Goal: Communication & Community: Answer question/provide support

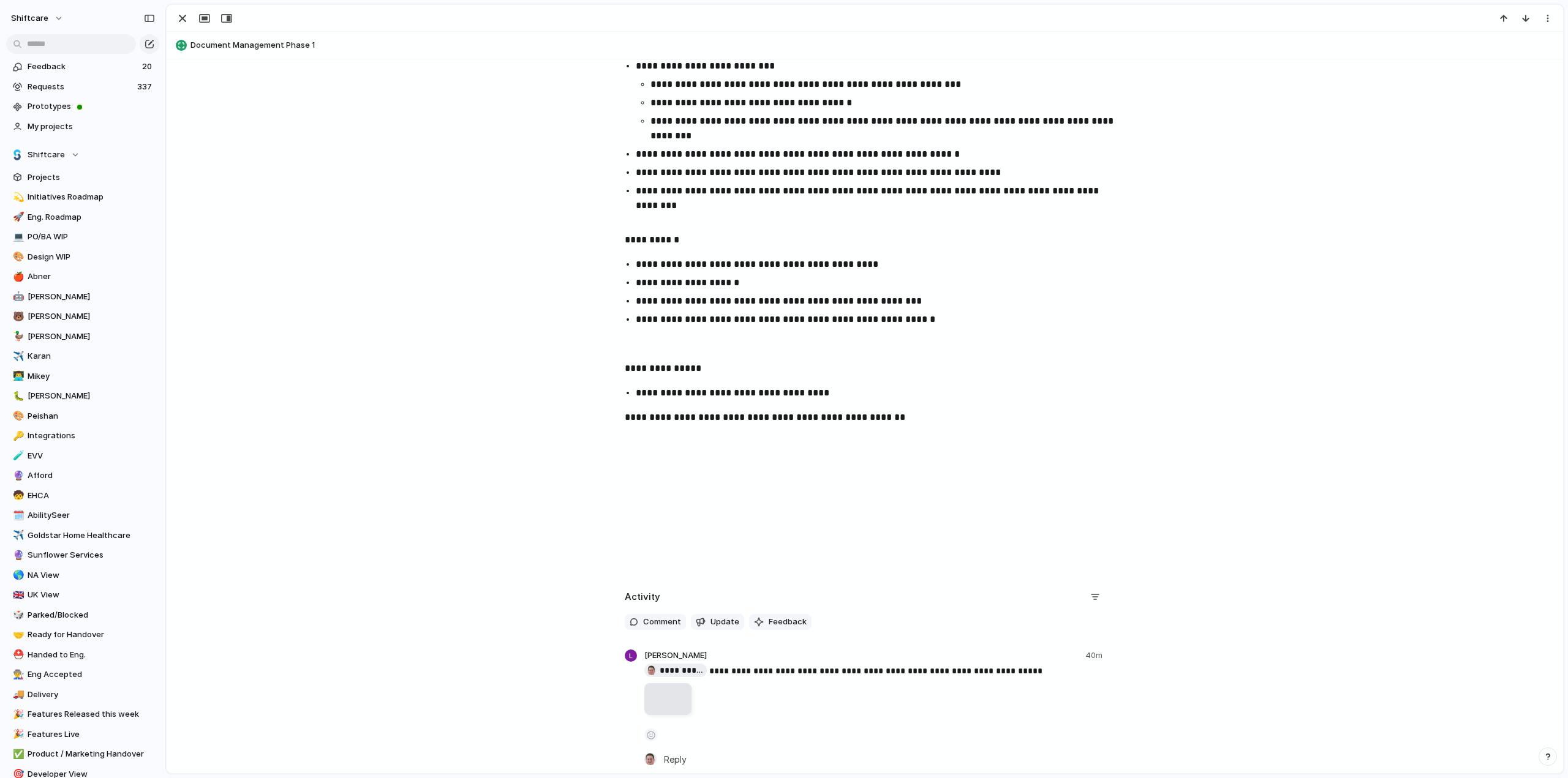
scroll to position [1469, 0]
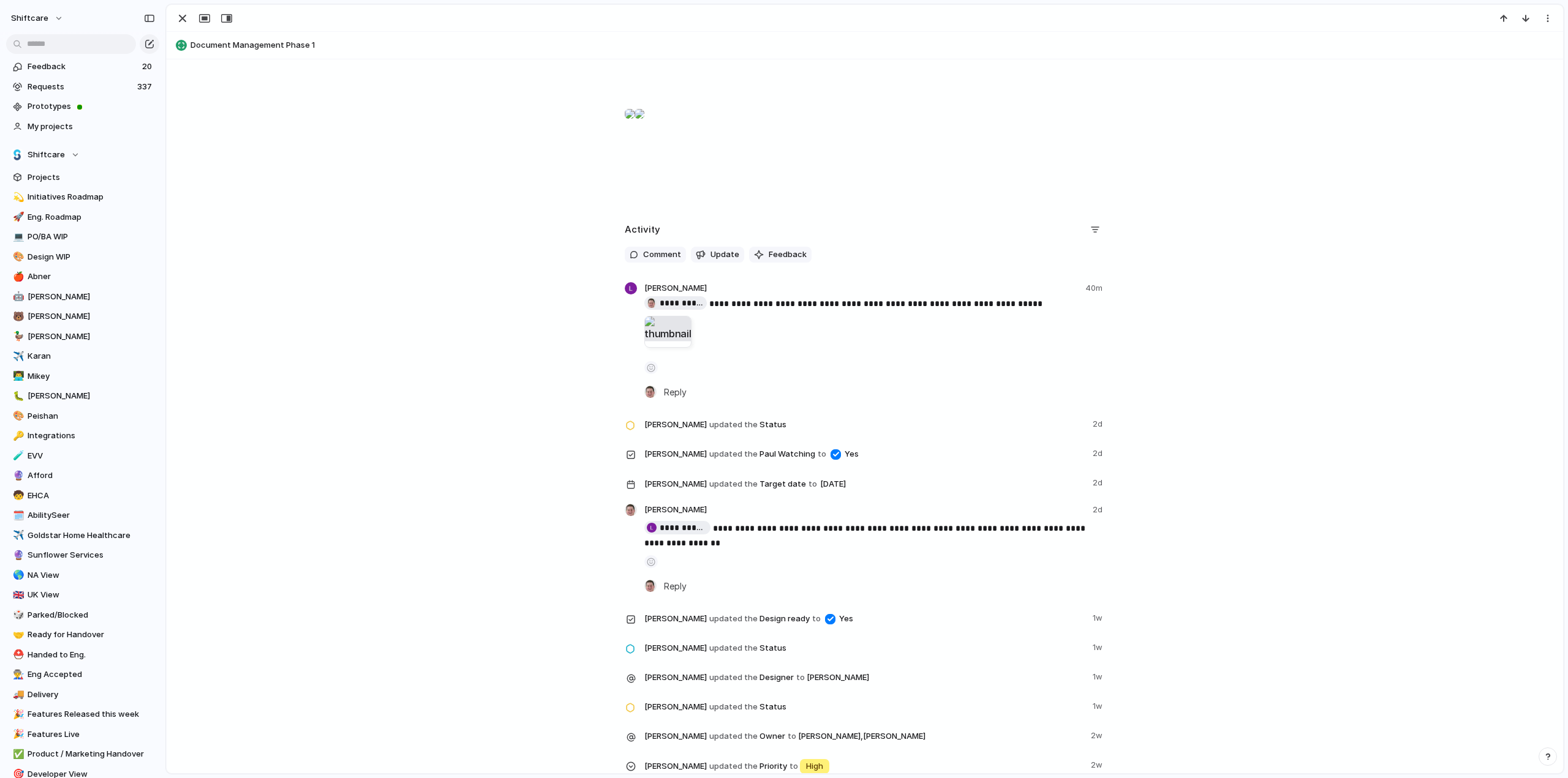
click at [655, 332] on div at bounding box center [667, 332] width 47 height 32
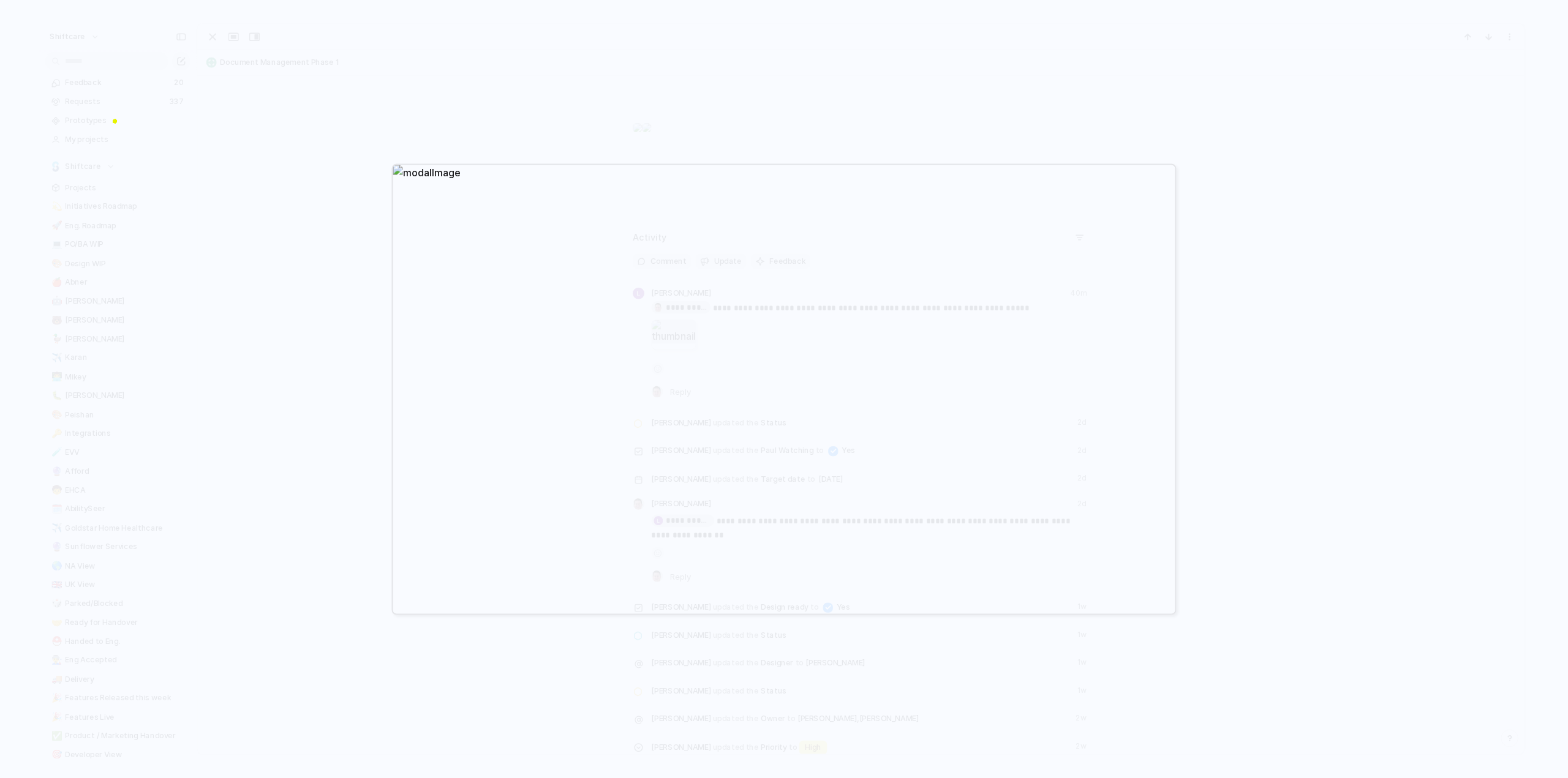
click at [298, 265] on div at bounding box center [784, 389] width 1568 height 778
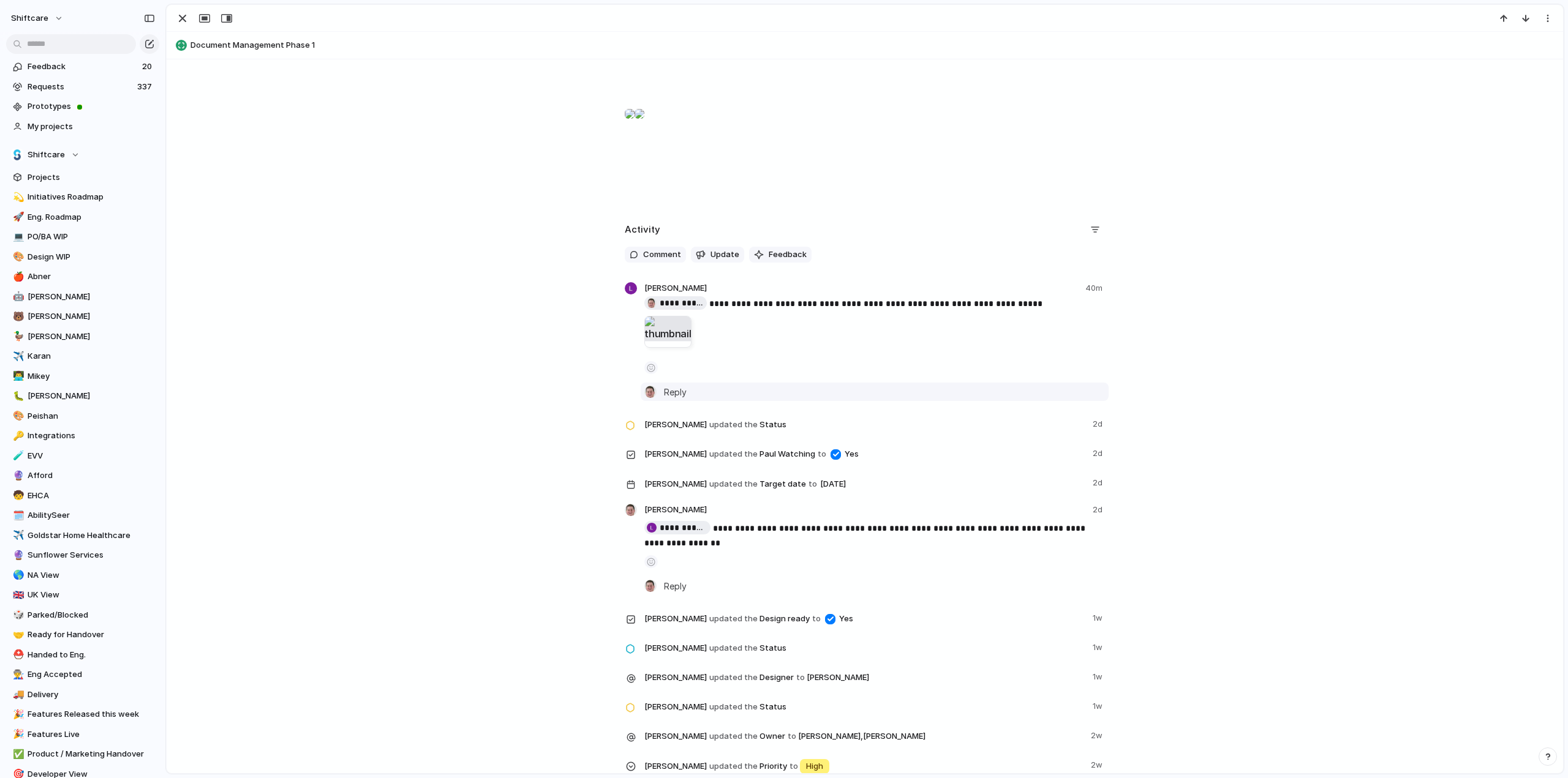
click at [672, 394] on span "Reply" at bounding box center [675, 392] width 22 height 13
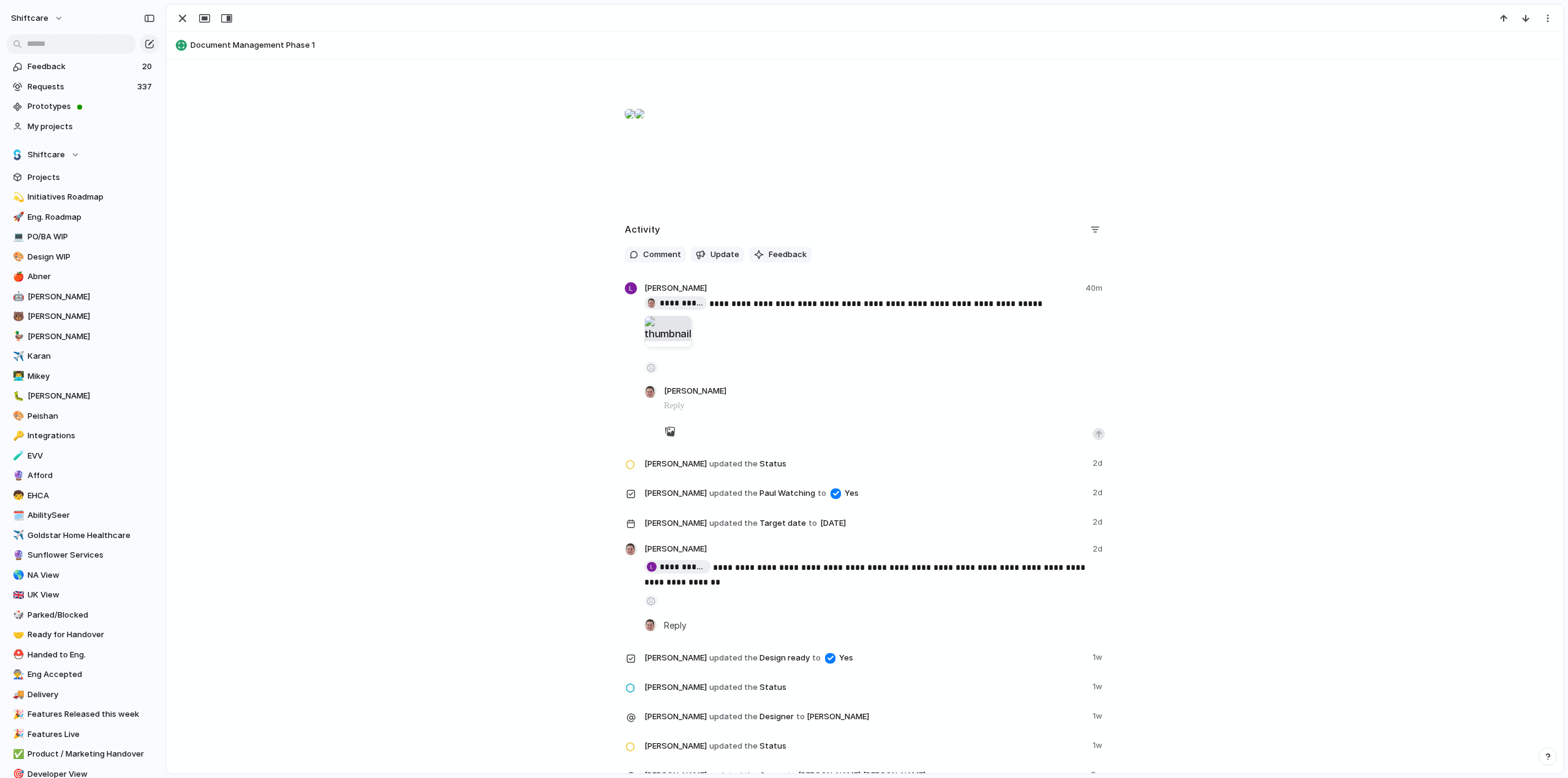
scroll to position [1482, 0]
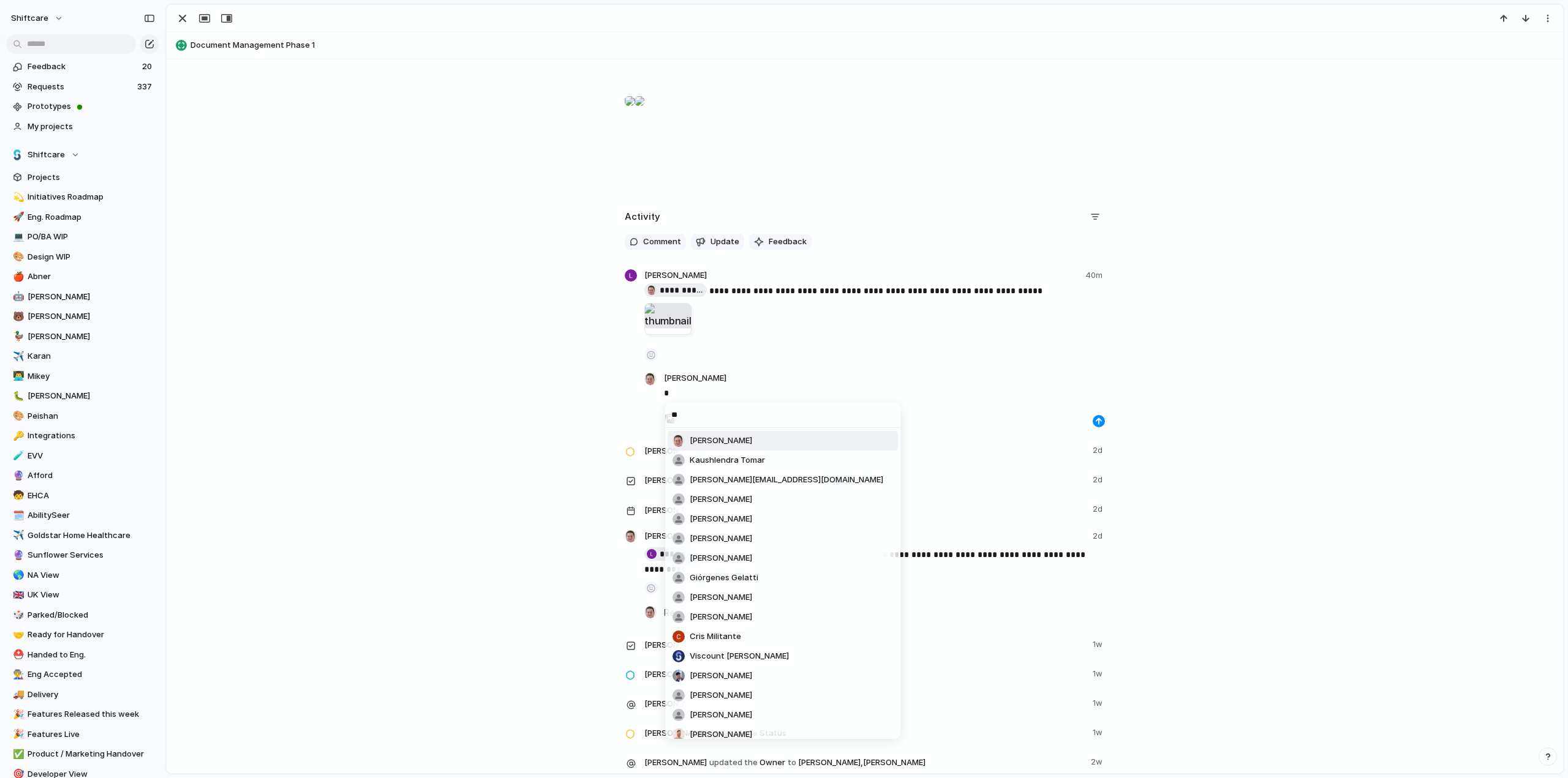
type input "***"
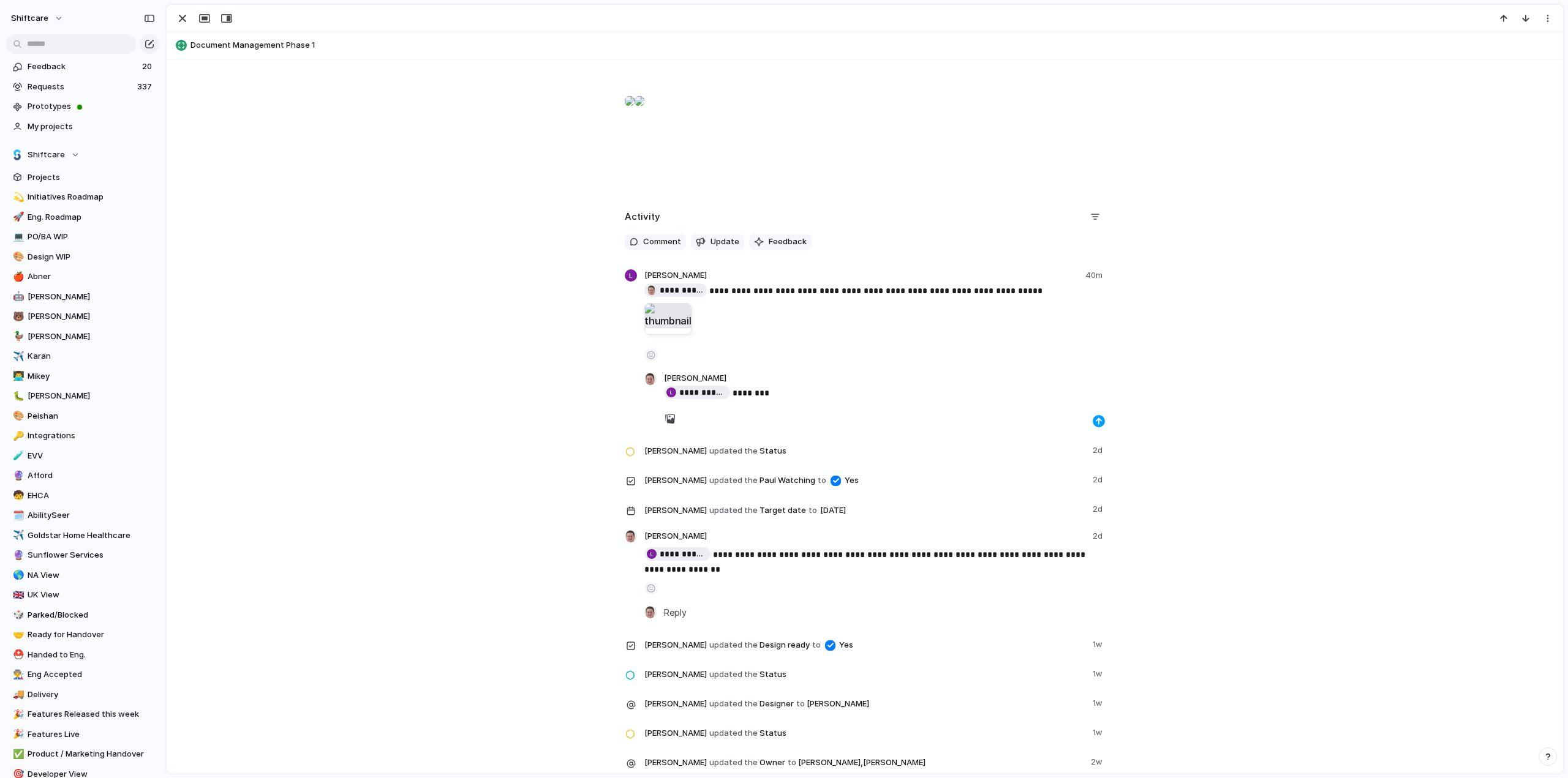
drag, startPoint x: 1087, startPoint y: 421, endPoint x: 1094, endPoint y: 426, distance: 8.6
click at [1087, 422] on div at bounding box center [884, 418] width 441 height 17
click at [1095, 424] on div "button" at bounding box center [1098, 421] width 7 height 7
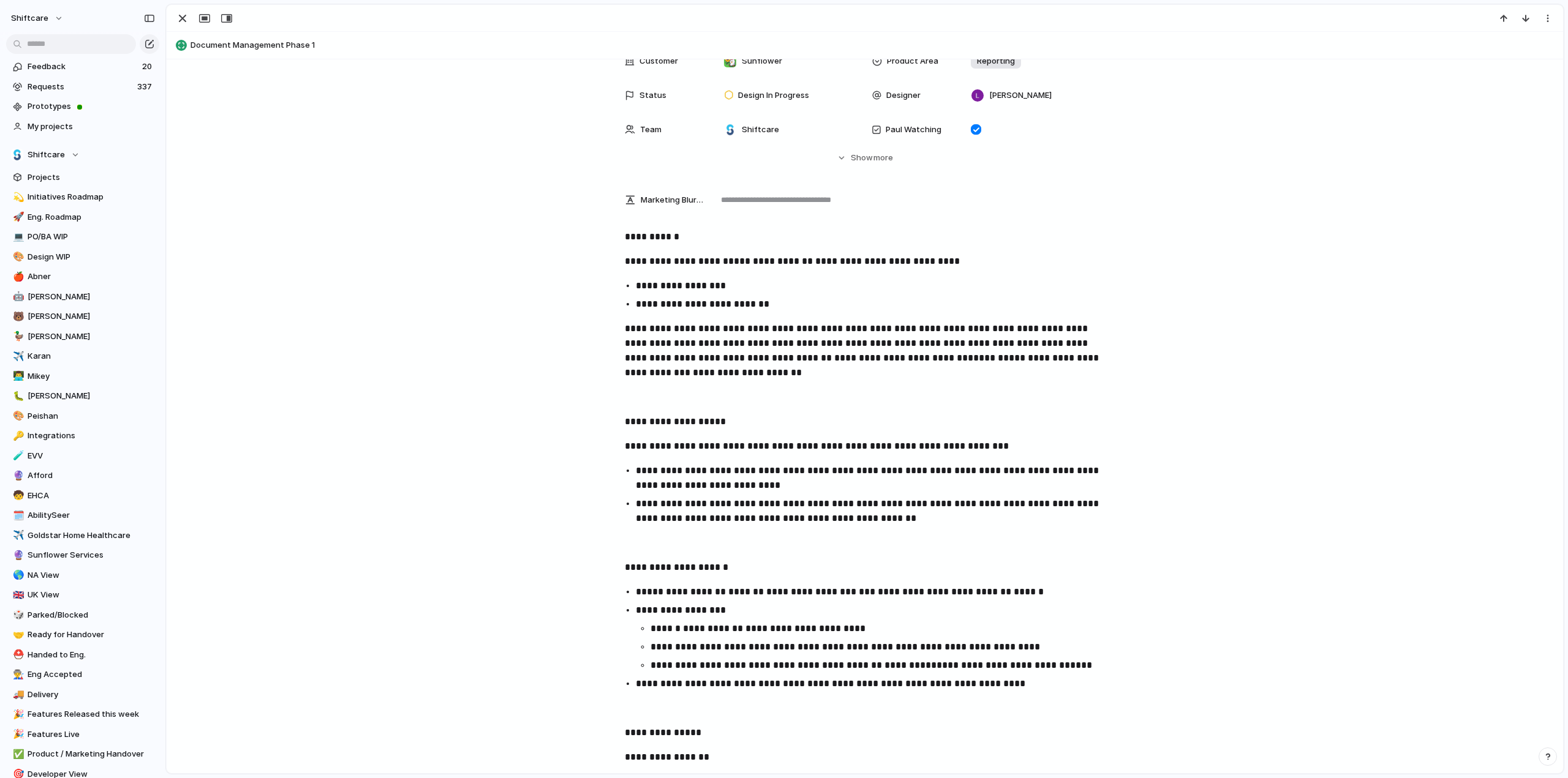
scroll to position [13, 0]
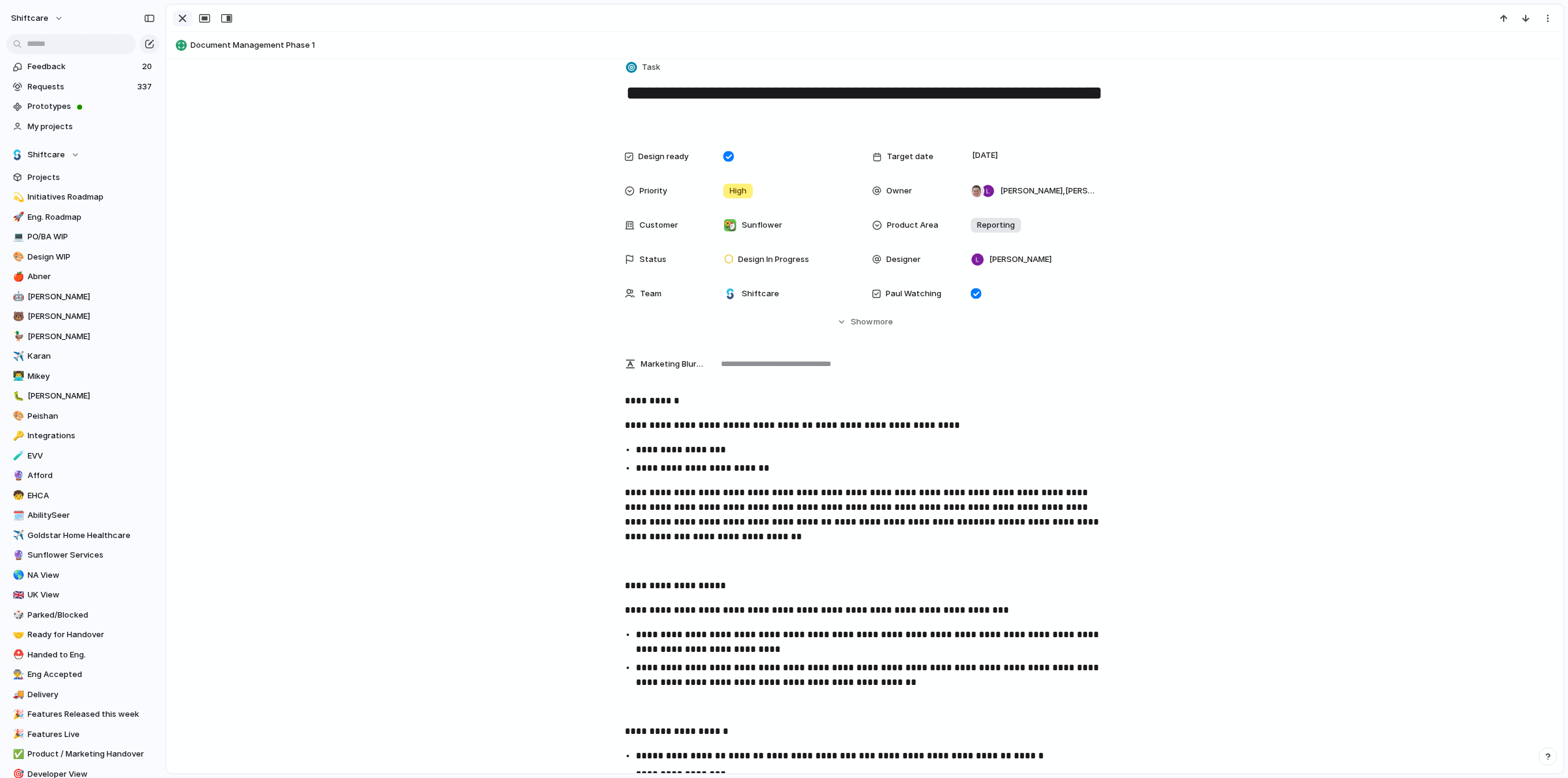
click at [183, 17] on div "button" at bounding box center [183, 18] width 15 height 15
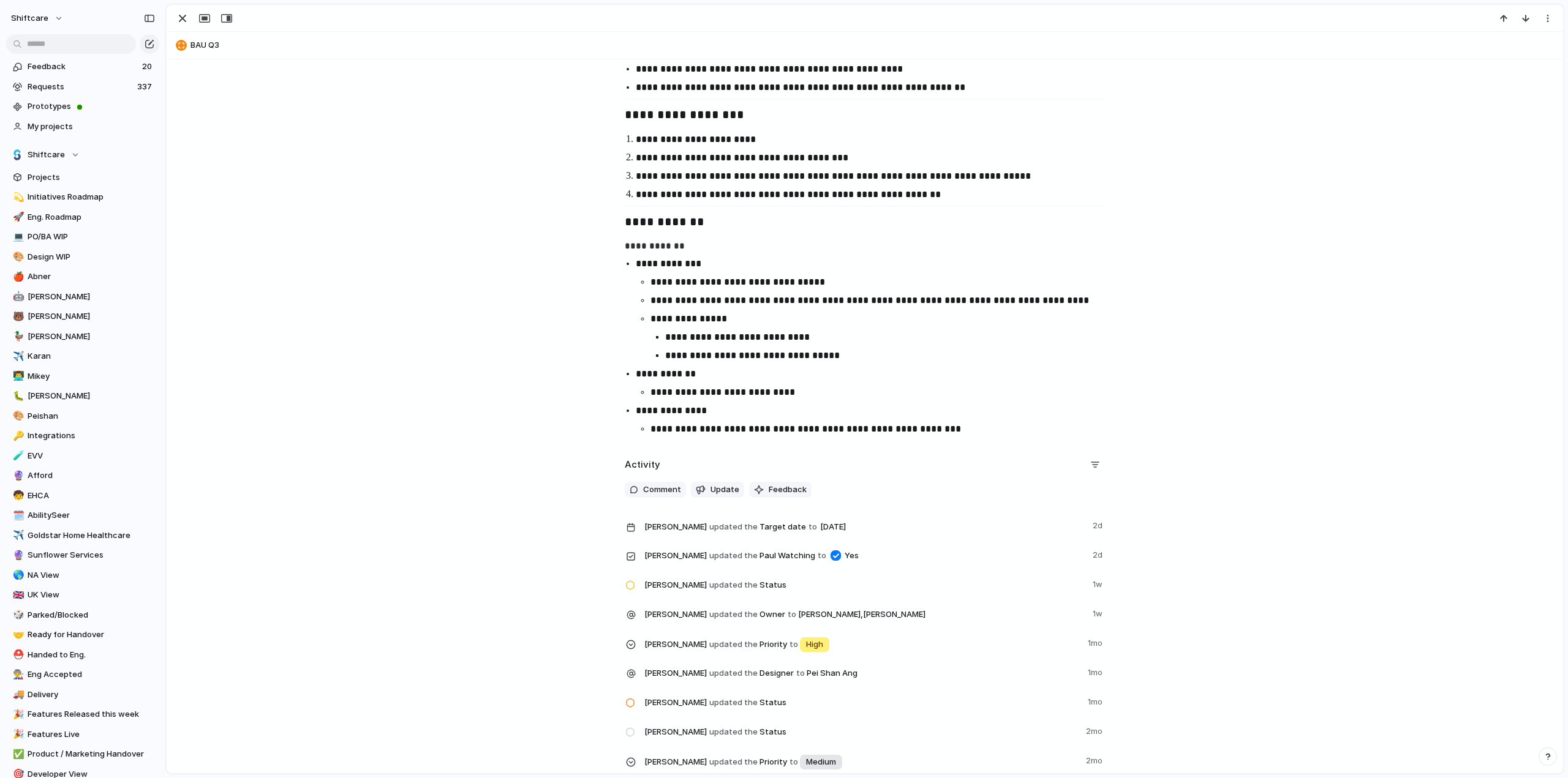
scroll to position [367, 0]
